Goal: Find specific page/section: Find specific page/section

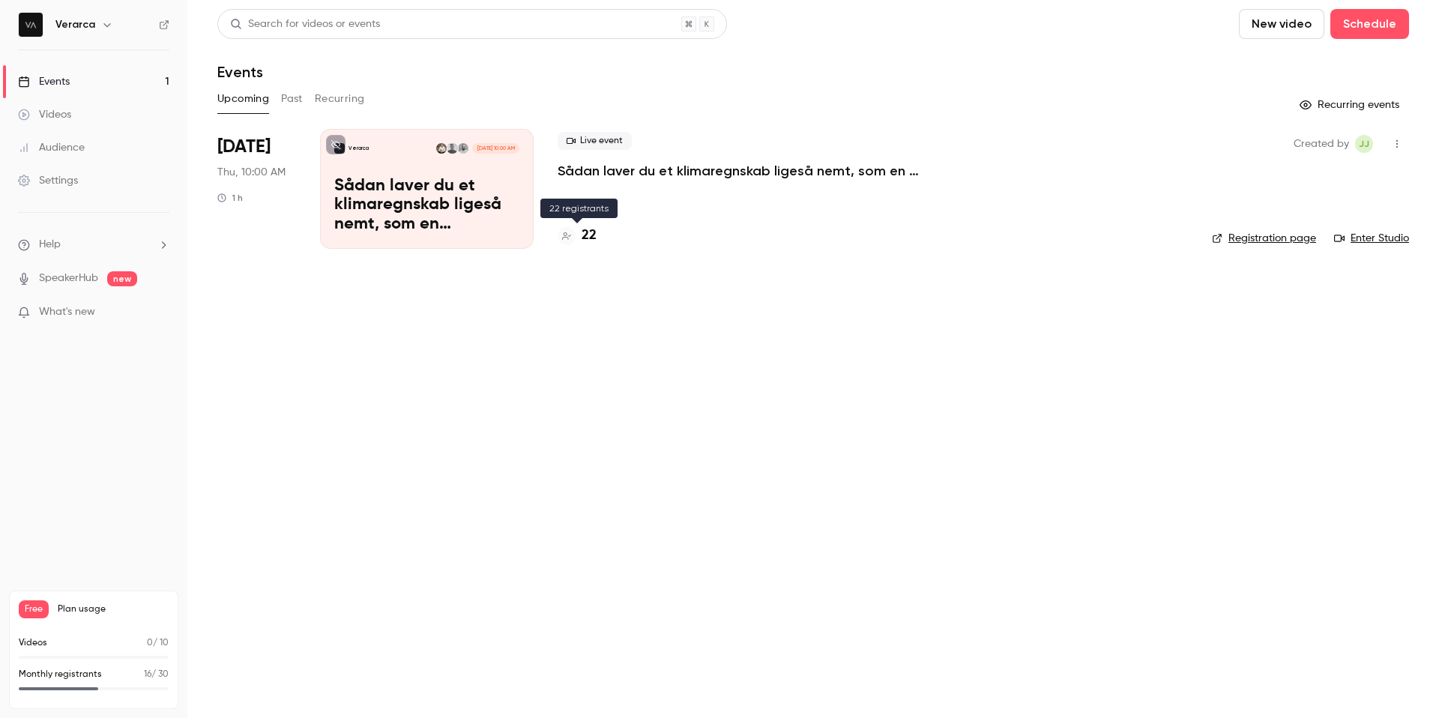
click at [582, 238] on h4 "22" at bounding box center [588, 236] width 15 height 20
